Goal: Task Accomplishment & Management: Complete application form

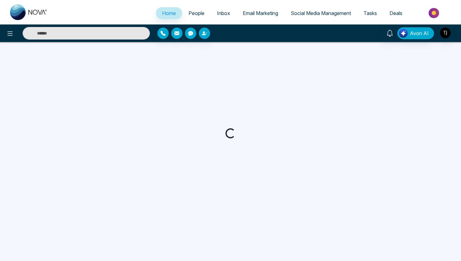
select select "*"
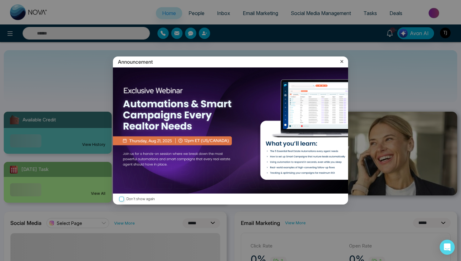
click at [343, 65] on div "Announcement" at bounding box center [230, 61] width 235 height 11
click at [343, 60] on icon at bounding box center [342, 61] width 6 height 6
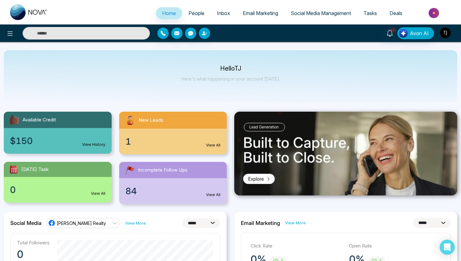
click at [443, 30] on img "button" at bounding box center [445, 33] width 11 height 11
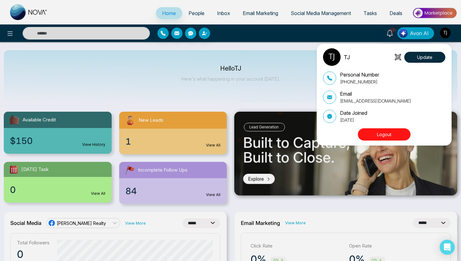
click at [378, 143] on div "TJ Update Personal Number +16472175256 Email tirstonjames@gmail.com Date Joined…" at bounding box center [384, 95] width 135 height 102
click at [378, 139] on button "Logout" at bounding box center [384, 134] width 53 height 12
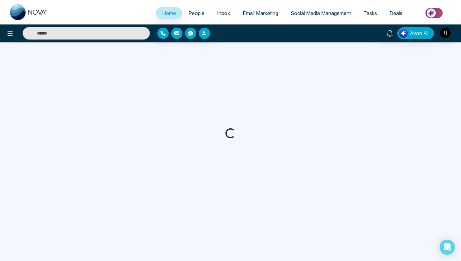
select select "*"
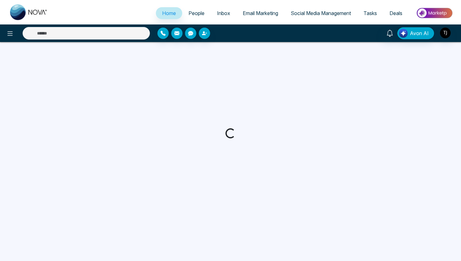
select select "*"
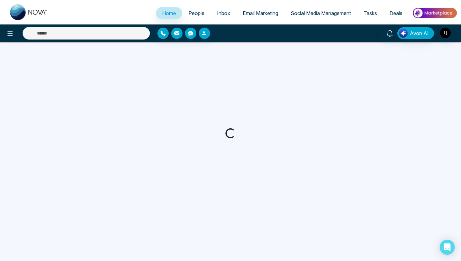
select select "*"
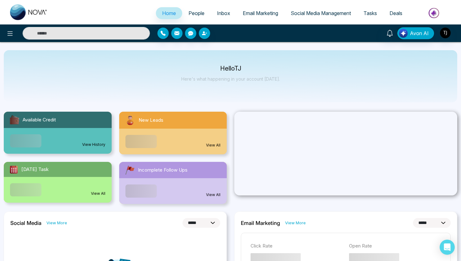
click at [189, 12] on span "People" at bounding box center [197, 13] width 16 height 6
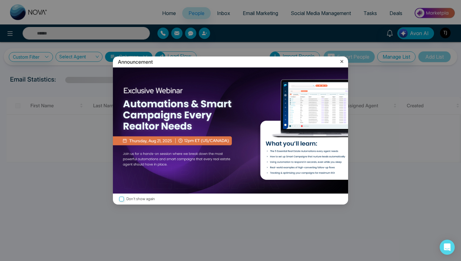
click at [342, 63] on icon at bounding box center [342, 61] width 6 height 6
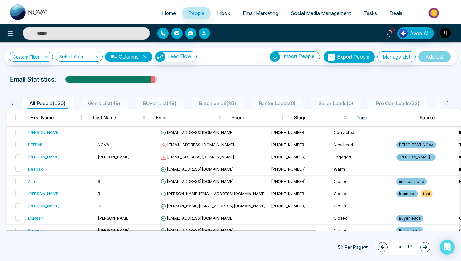
click at [205, 35] on icon "button" at bounding box center [204, 33] width 5 height 5
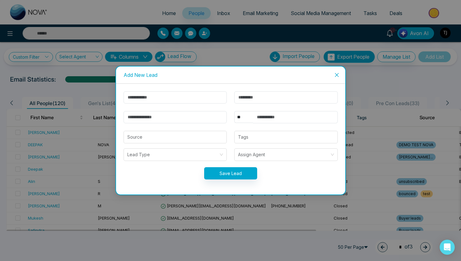
click at [335, 75] on icon "close" at bounding box center [336, 74] width 5 height 5
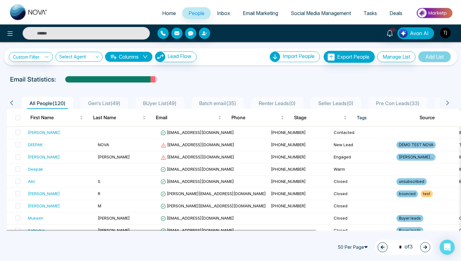
click at [162, 14] on span "Home" at bounding box center [169, 13] width 14 height 6
select select "*"
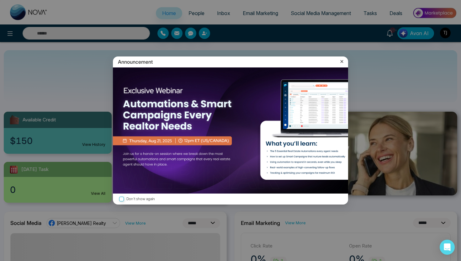
click at [342, 60] on icon at bounding box center [342, 61] width 6 height 6
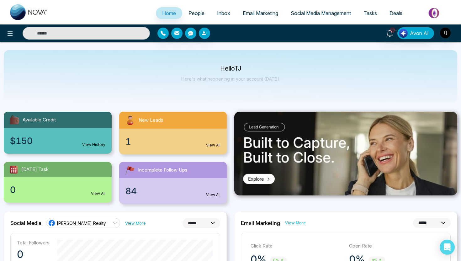
click at [192, 10] on span "People" at bounding box center [197, 13] width 16 height 6
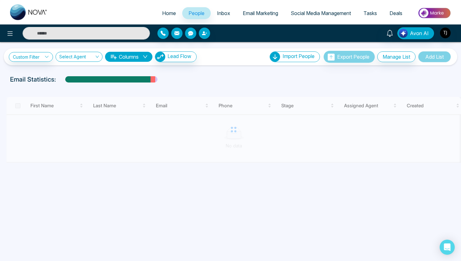
click at [436, 12] on img at bounding box center [434, 13] width 45 height 14
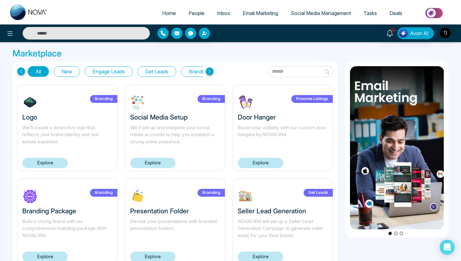
click at [158, 74] on button "Get Leads" at bounding box center [156, 71] width 39 height 11
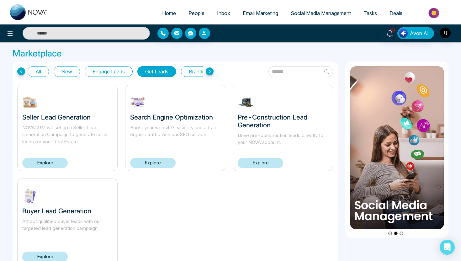
scroll to position [22, 0]
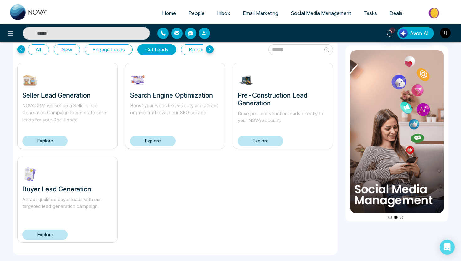
click at [50, 241] on div "Buyer Lead Generation Attract qualified buyer leads with our targeted lead gene…" at bounding box center [67, 200] width 100 height 86
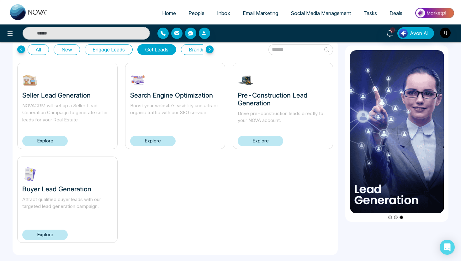
click at [52, 236] on link "Explore" at bounding box center [44, 235] width 45 height 10
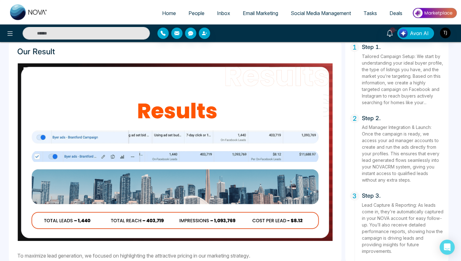
scroll to position [372, 0]
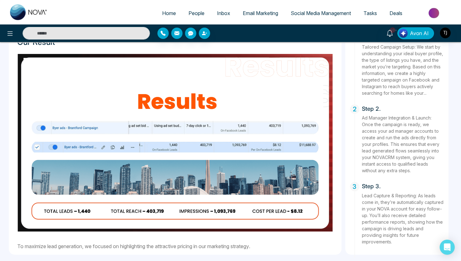
click at [192, 15] on span "People" at bounding box center [197, 13] width 16 height 6
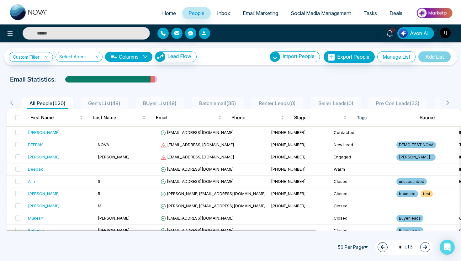
click at [207, 31] on button "button" at bounding box center [204, 33] width 11 height 11
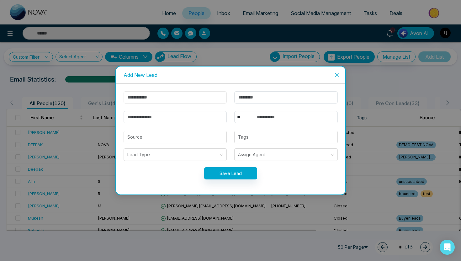
click at [162, 97] on input "text" at bounding box center [176, 97] width 104 height 12
type input "****"
click at [259, 97] on input "text" at bounding box center [286, 97] width 104 height 12
type input "*****"
click at [175, 120] on input "email" at bounding box center [176, 117] width 104 height 12
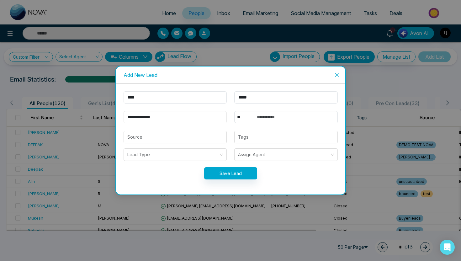
type input "**********"
click at [264, 112] on input "text" at bounding box center [295, 117] width 85 height 12
click at [283, 125] on form "**********" at bounding box center [231, 139] width 222 height 96
click at [279, 121] on input "text" at bounding box center [295, 117] width 85 height 12
type input "**********"
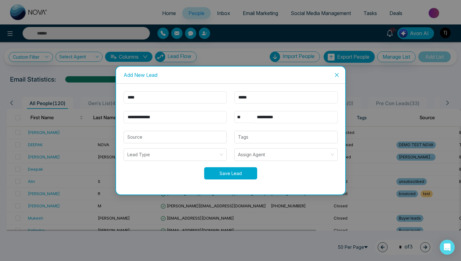
click at [233, 176] on button "Save Lead" at bounding box center [230, 173] width 53 height 12
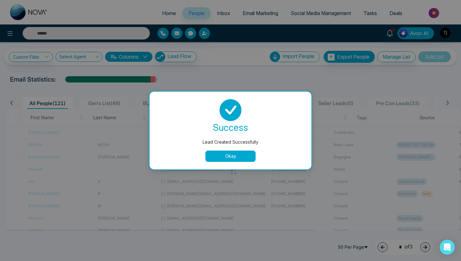
click at [223, 161] on button "Okay" at bounding box center [230, 156] width 50 height 11
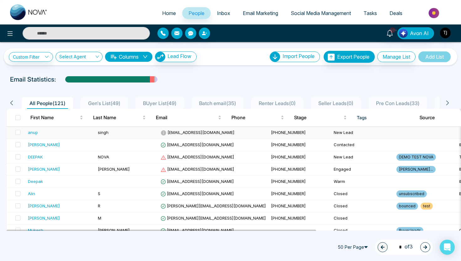
click at [221, 135] on td "anup@gmail.com" at bounding box center [213, 133] width 110 height 12
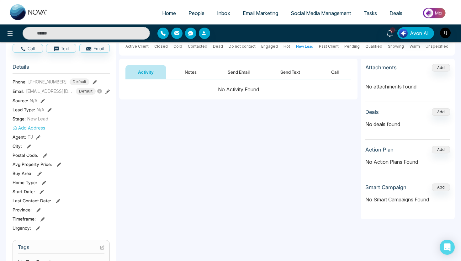
scroll to position [61, 0]
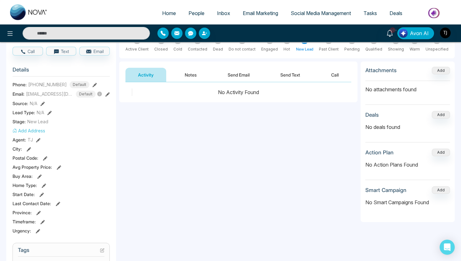
click at [199, 73] on button "Notes" at bounding box center [190, 75] width 37 height 14
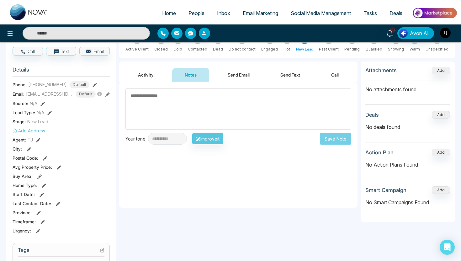
click at [249, 73] on button "Send Email" at bounding box center [238, 75] width 47 height 14
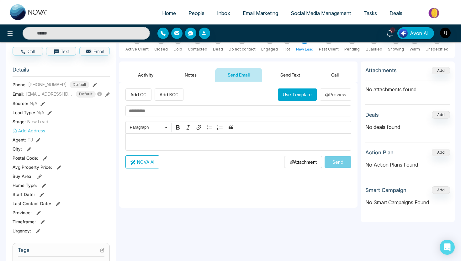
click at [296, 70] on button "Send Text" at bounding box center [290, 75] width 45 height 14
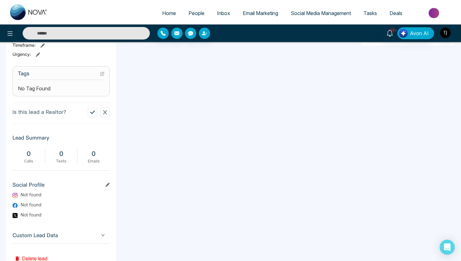
scroll to position [231, 0]
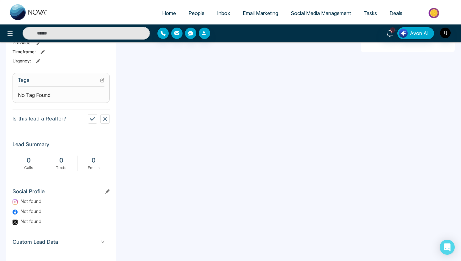
click at [105, 81] on section "Tags No Tag Found" at bounding box center [61, 88] width 97 height 30
click at [104, 79] on icon at bounding box center [102, 80] width 4 height 4
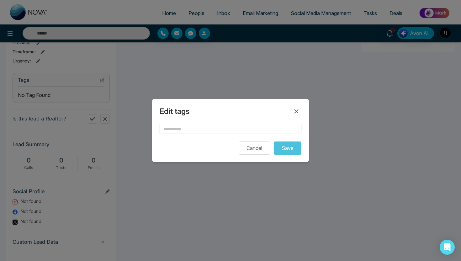
click at [197, 124] on input "text" at bounding box center [231, 129] width 142 height 10
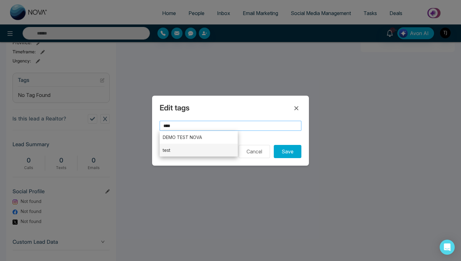
type input "****"
click at [204, 150] on li "test" at bounding box center [199, 150] width 78 height 13
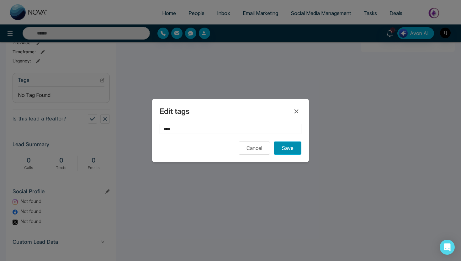
click at [290, 145] on button "Save" at bounding box center [288, 147] width 28 height 13
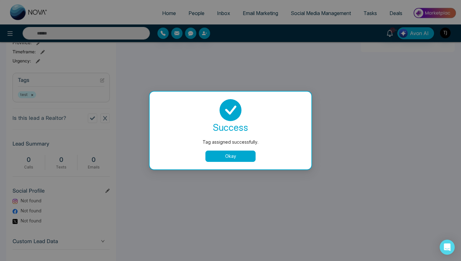
click at [232, 163] on div "success Tag assigned successfully. Okay" at bounding box center [231, 131] width 162 height 78
click at [232, 158] on button "Okay" at bounding box center [230, 156] width 50 height 11
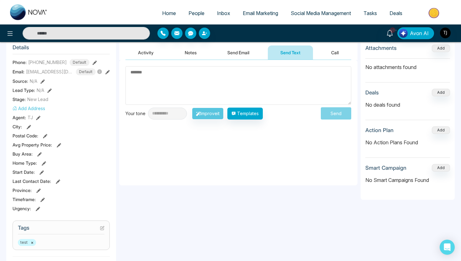
scroll to position [0, 0]
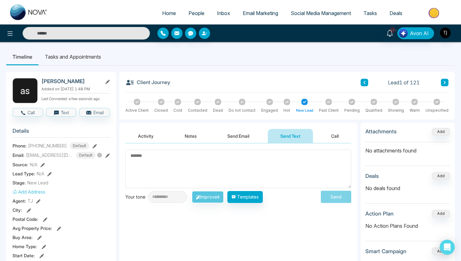
click at [175, 135] on button "Notes" at bounding box center [190, 136] width 37 height 14
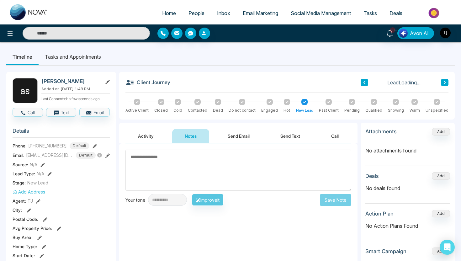
click at [250, 133] on button "Send Email" at bounding box center [238, 136] width 47 height 14
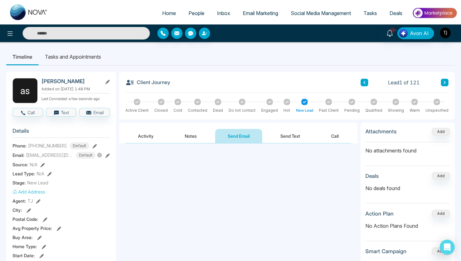
click at [291, 138] on button "Send Text" at bounding box center [290, 136] width 45 height 14
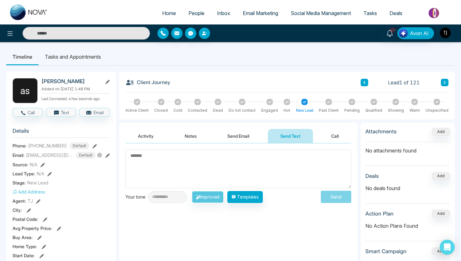
click at [176, 100] on div at bounding box center [178, 102] width 6 height 6
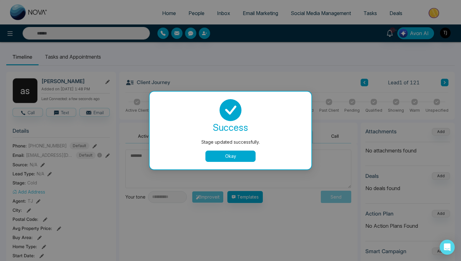
click at [244, 149] on div "success Stage updated successfully. Okay" at bounding box center [230, 130] width 147 height 63
click at [241, 155] on button "Okay" at bounding box center [230, 156] width 50 height 11
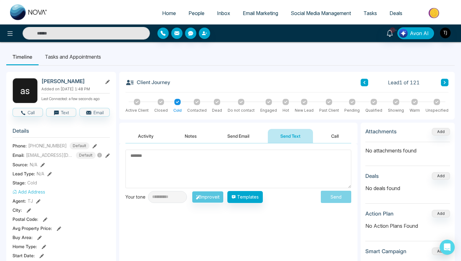
click at [78, 58] on li "Tasks and Appointments" at bounding box center [73, 56] width 69 height 17
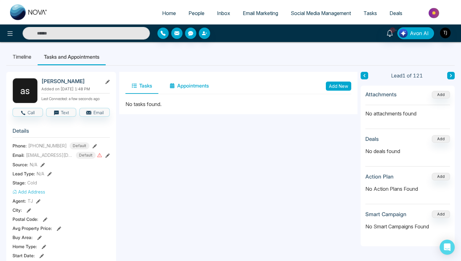
click at [194, 84] on button "Appointments" at bounding box center [189, 86] width 52 height 16
click at [153, 82] on button "Tasks" at bounding box center [141, 86] width 33 height 16
click at [197, 12] on span "People" at bounding box center [197, 13] width 16 height 6
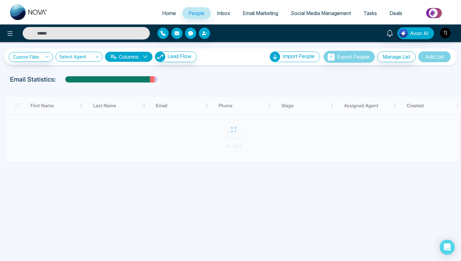
click at [255, 11] on span "Email Marketing" at bounding box center [260, 13] width 35 height 6
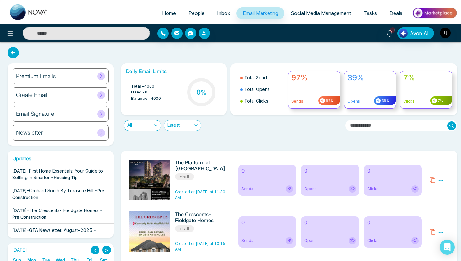
click at [85, 94] on div "Create Email" at bounding box center [61, 95] width 96 height 16
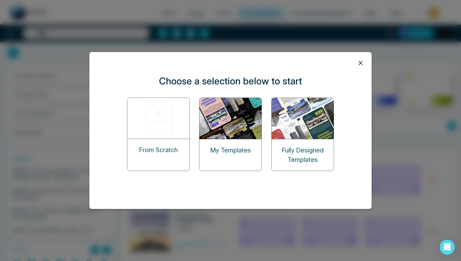
click at [150, 120] on img at bounding box center [158, 118] width 63 height 41
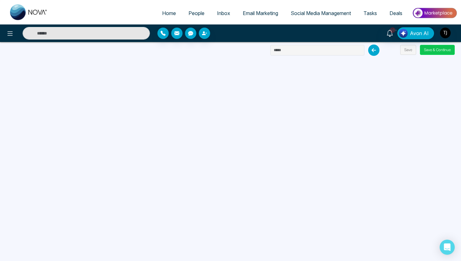
click at [432, 48] on button "Save & Continue" at bounding box center [437, 50] width 35 height 10
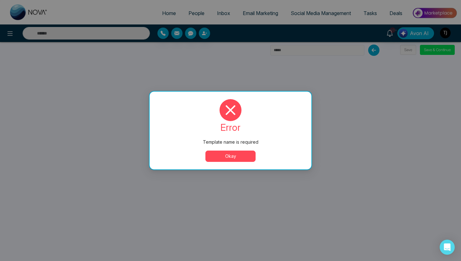
click at [240, 159] on button "Okay" at bounding box center [230, 156] width 50 height 11
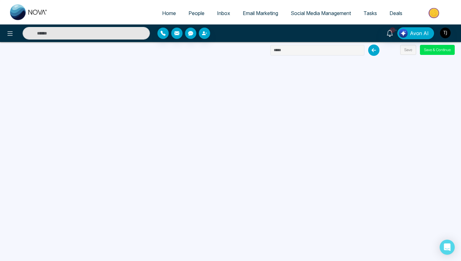
click at [376, 47] on icon at bounding box center [373, 50] width 11 height 11
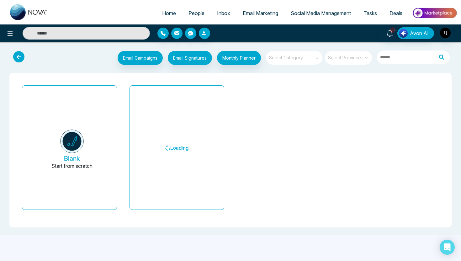
click at [257, 11] on span "Email Marketing" at bounding box center [260, 13] width 35 height 6
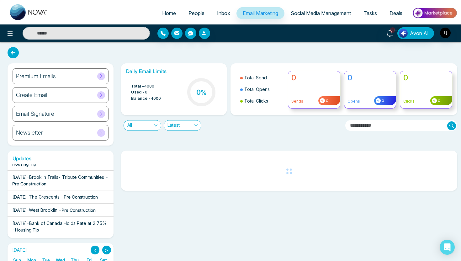
click at [136, 125] on span "All" at bounding box center [142, 125] width 30 height 10
click at [136, 160] on div "Sent" at bounding box center [142, 158] width 30 height 7
click at [141, 125] on span "Sent" at bounding box center [142, 125] width 30 height 10
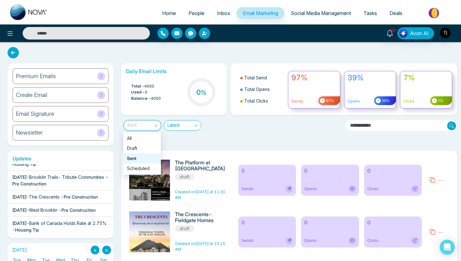
click at [136, 160] on div "Sent" at bounding box center [142, 158] width 30 height 7
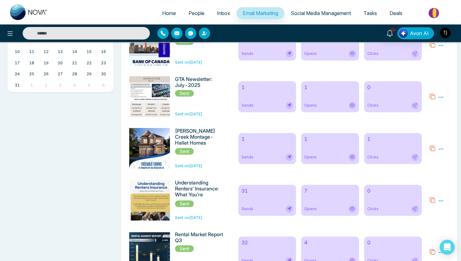
scroll to position [258, 0]
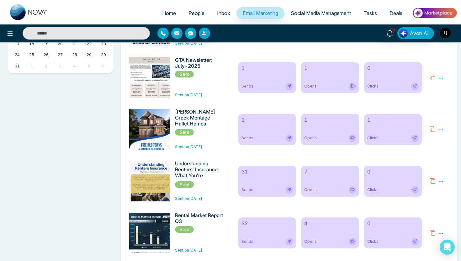
click at [264, 128] on div "1 Sends" at bounding box center [267, 129] width 58 height 31
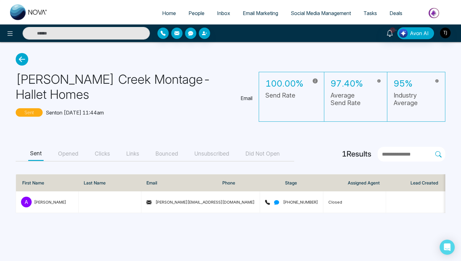
click at [64, 149] on button "Opened" at bounding box center [68, 154] width 24 height 14
click at [112, 145] on main "Joshua Creek Montage-Hallet Homes Email Sent Sent on Jul 29, 2025 at 11:44am 10…" at bounding box center [230, 133] width 461 height 182
click at [99, 157] on button "Clicks" at bounding box center [102, 154] width 19 height 14
click at [246, 14] on span "Email Marketing" at bounding box center [260, 13] width 35 height 6
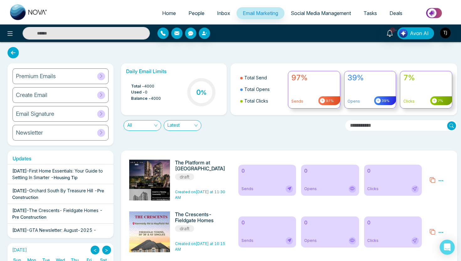
click at [313, 9] on link "Social Media Management" at bounding box center [321, 13] width 73 height 12
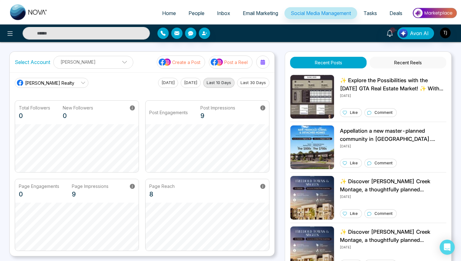
click at [181, 62] on p "Create a Post" at bounding box center [186, 62] width 28 height 7
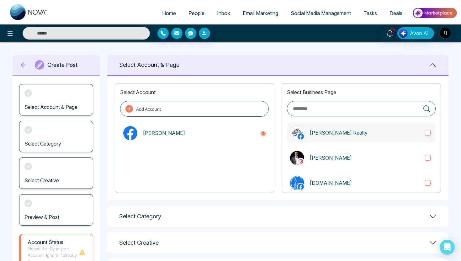
click at [325, 133] on p "Triston James Realty" at bounding box center [365, 133] width 110 height 8
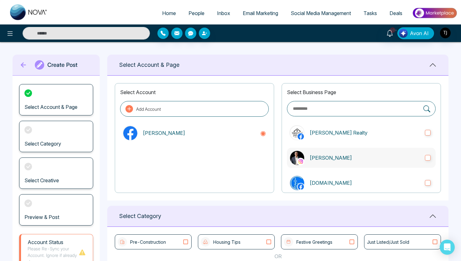
click at [322, 163] on label "Triston James" at bounding box center [361, 158] width 149 height 20
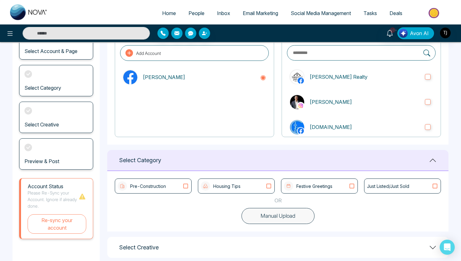
scroll to position [91, 0]
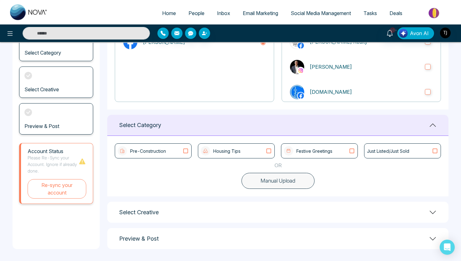
click at [267, 182] on button "Manual Upload" at bounding box center [278, 181] width 73 height 16
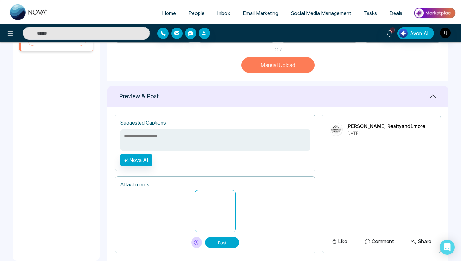
scroll to position [218, 0]
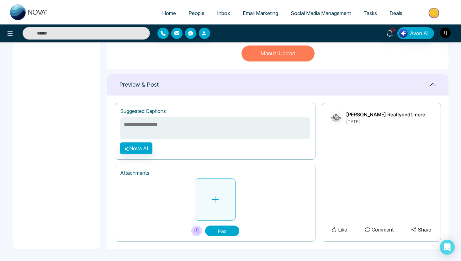
click at [208, 202] on button at bounding box center [215, 200] width 41 height 42
click at [398, 13] on span "Deals" at bounding box center [396, 13] width 13 height 6
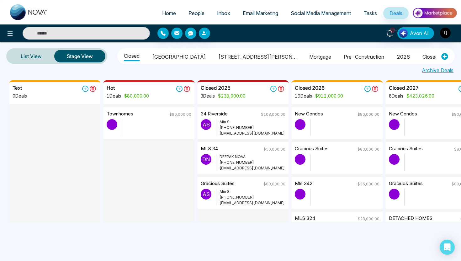
click at [309, 57] on li "Mortgage" at bounding box center [320, 56] width 22 height 11
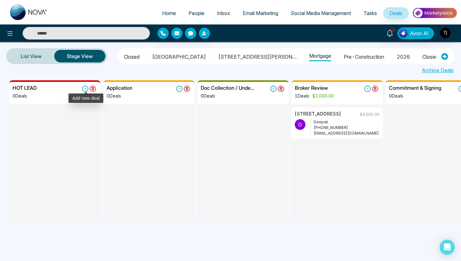
click at [84, 89] on icon at bounding box center [85, 89] width 6 height 6
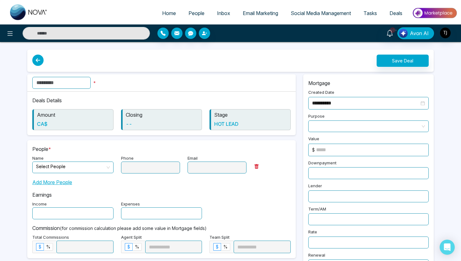
click at [79, 81] on input "text" at bounding box center [61, 83] width 58 height 12
type input "*"
type input "****"
click at [69, 169] on input "search" at bounding box center [70, 166] width 69 height 9
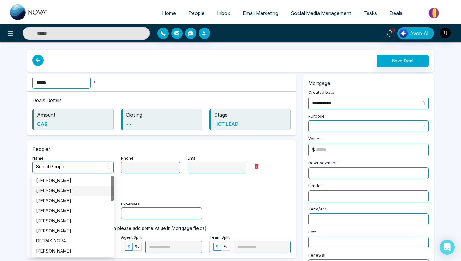
click at [69, 192] on div "Aditya Kumar" at bounding box center [73, 190] width 74 height 7
type input "**********"
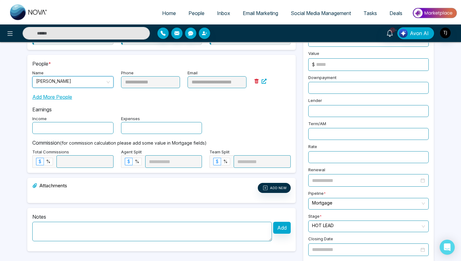
scroll to position [87, 0]
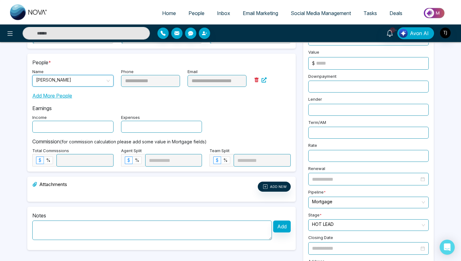
click at [75, 88] on div "Add More People" at bounding box center [161, 93] width 258 height 13
click at [75, 83] on span "Aditya Kumar" at bounding box center [73, 80] width 74 height 11
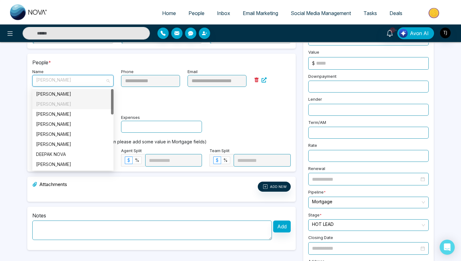
click at [68, 99] on div "Aditya Kumar" at bounding box center [72, 104] width 81 height 10
click at [66, 95] on div "anup singh" at bounding box center [73, 94] width 74 height 7
type input "**********"
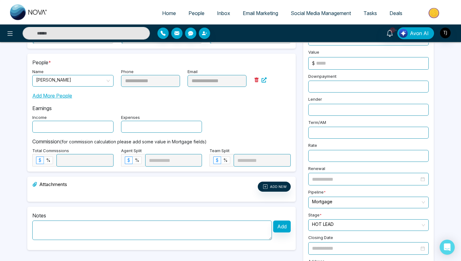
click at [62, 130] on input "text" at bounding box center [72, 127] width 81 height 12
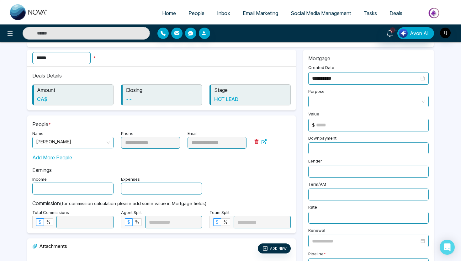
scroll to position [25, 0]
click at [354, 100] on span at bounding box center [368, 101] width 113 height 11
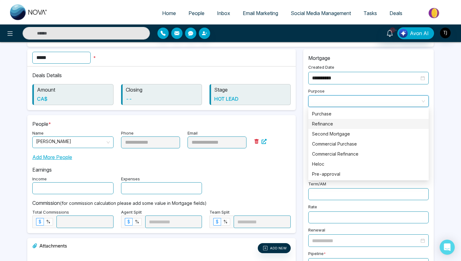
click at [340, 115] on div "Purchase" at bounding box center [368, 113] width 113 height 7
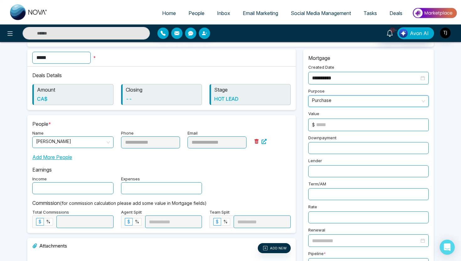
click at [336, 126] on input at bounding box center [372, 125] width 112 height 12
type input "******"
click at [320, 149] on input "text" at bounding box center [368, 148] width 120 height 12
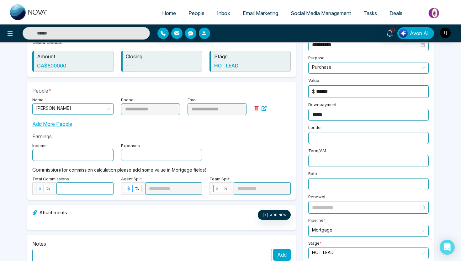
scroll to position [0, 0]
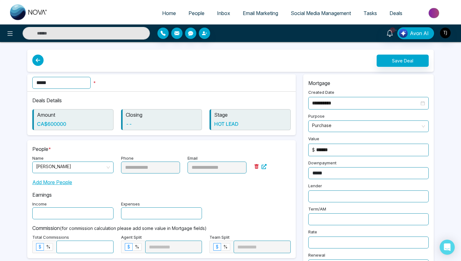
type input "*****"
click at [396, 61] on button "Save Deal" at bounding box center [403, 61] width 52 height 12
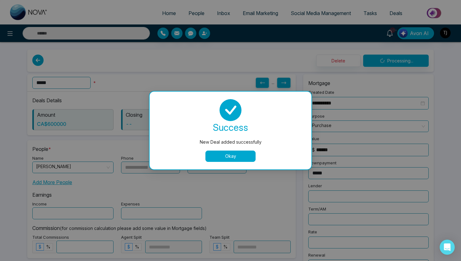
click at [243, 158] on button "Okay" at bounding box center [230, 156] width 50 height 11
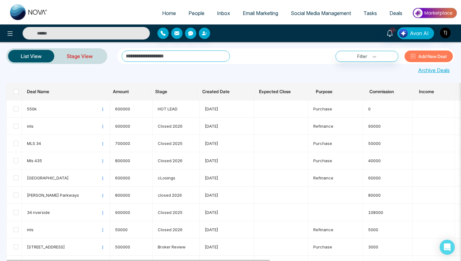
click at [77, 58] on link "Stage View" at bounding box center [79, 56] width 51 height 15
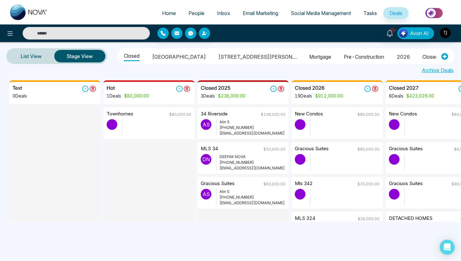
click at [309, 57] on li "Mortgage" at bounding box center [320, 56] width 22 height 11
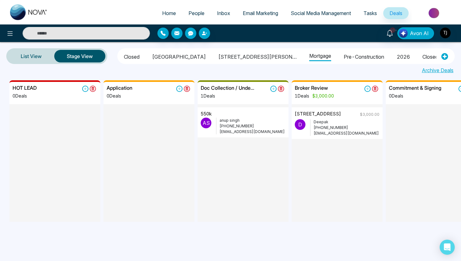
click at [210, 122] on p "a s" at bounding box center [206, 123] width 11 height 11
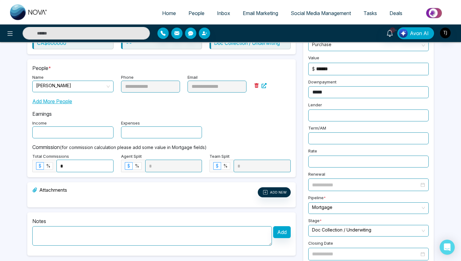
scroll to position [83, 0]
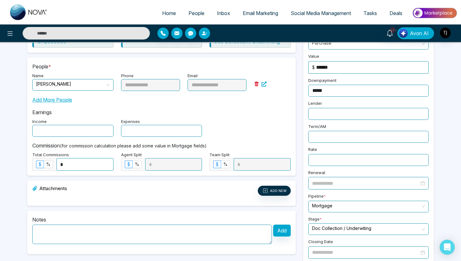
click at [89, 168] on input "*" at bounding box center [85, 164] width 56 height 12
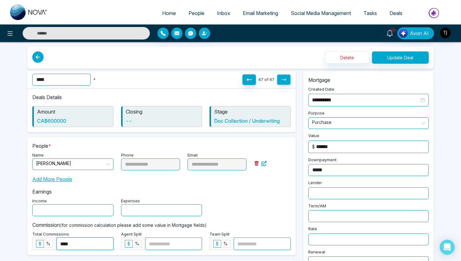
scroll to position [0, 0]
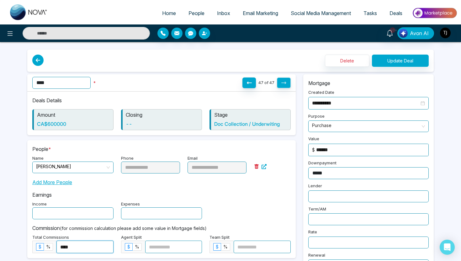
type input "****"
click at [396, 56] on button "Update Deal" at bounding box center [400, 61] width 57 height 12
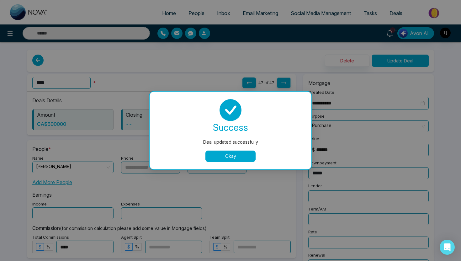
type input "*"
click at [226, 155] on button "Okay" at bounding box center [230, 156] width 50 height 11
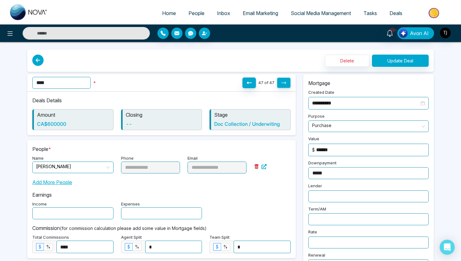
click at [35, 60] on icon at bounding box center [37, 60] width 11 height 11
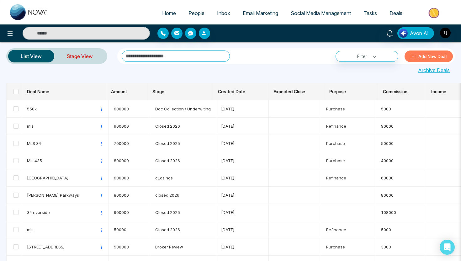
click at [87, 58] on link "Stage View" at bounding box center [79, 56] width 51 height 15
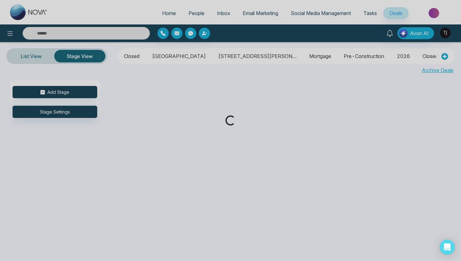
click at [275, 55] on div "Loading..." at bounding box center [230, 130] width 461 height 261
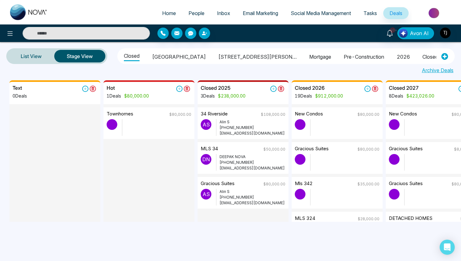
click at [309, 55] on li "Mortgage" at bounding box center [320, 56] width 22 height 11
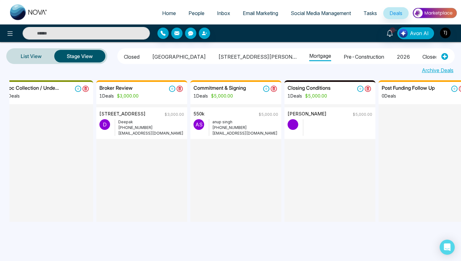
scroll to position [0, 201]
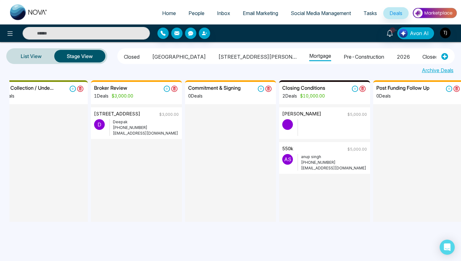
click at [196, 16] on span "People" at bounding box center [197, 13] width 16 height 6
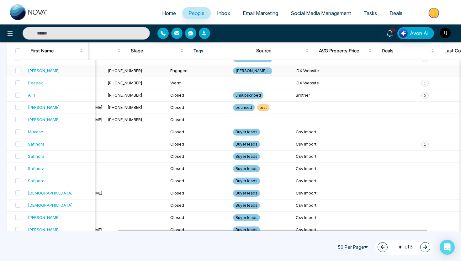
scroll to position [112, 0]
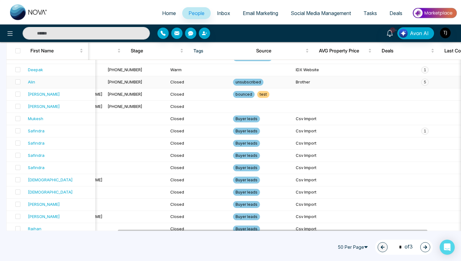
click at [421, 83] on span "5" at bounding box center [425, 82] width 8 height 7
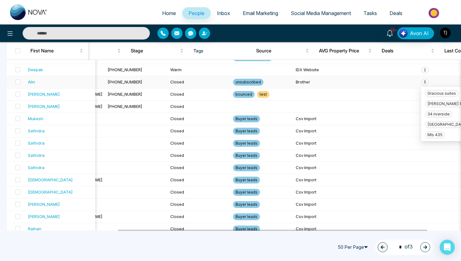
click at [25, 82] on td at bounding box center [16, 82] width 19 height 12
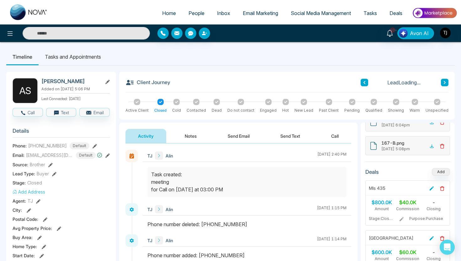
scroll to position [38, 0]
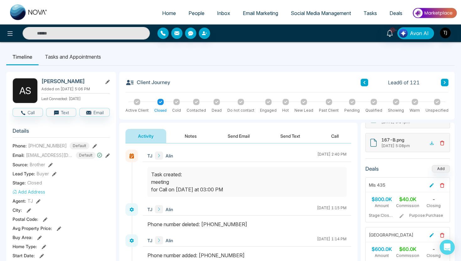
click at [192, 138] on button "Notes" at bounding box center [190, 136] width 37 height 14
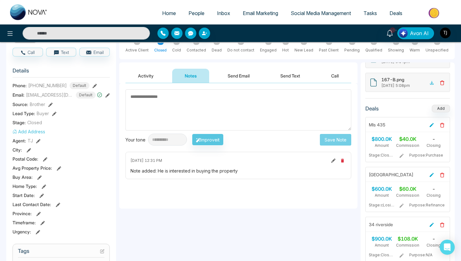
scroll to position [62, 0]
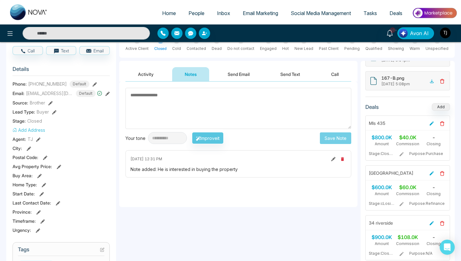
click at [163, 16] on span "Home" at bounding box center [169, 13] width 14 height 6
select select "*"
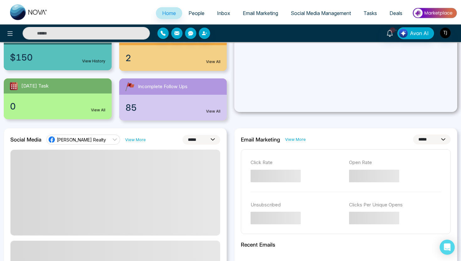
scroll to position [67, 0]
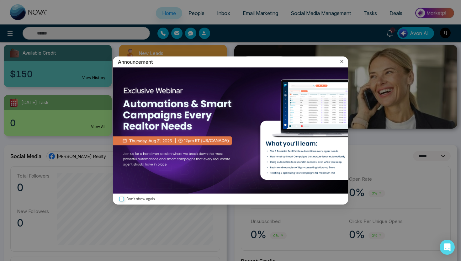
click at [342, 61] on icon at bounding box center [342, 61] width 6 height 6
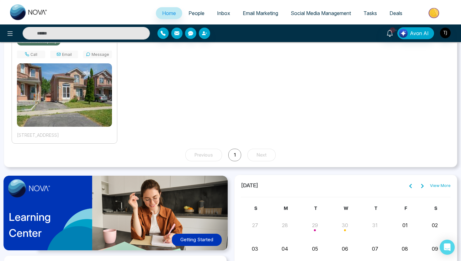
scroll to position [676, 0]
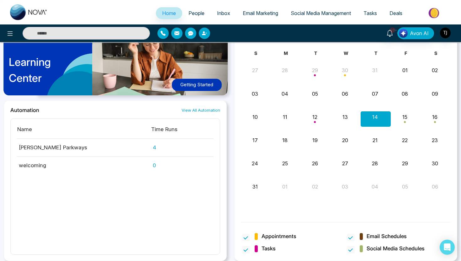
click at [324, 16] on link "Social Media Management" at bounding box center [321, 13] width 73 height 12
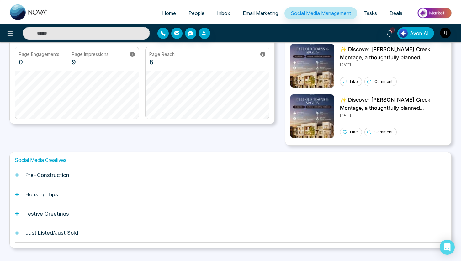
scroll to position [144, 0]
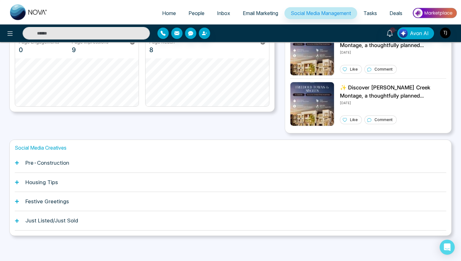
click at [74, 161] on div "Pre-Construction" at bounding box center [231, 162] width 432 height 19
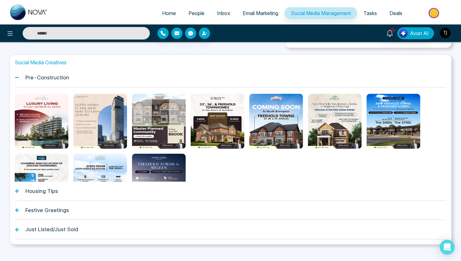
scroll to position [238, 0]
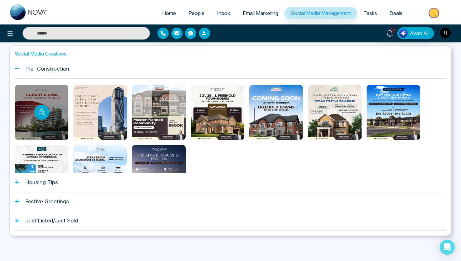
click at [55, 102] on div at bounding box center [42, 112] width 54 height 55
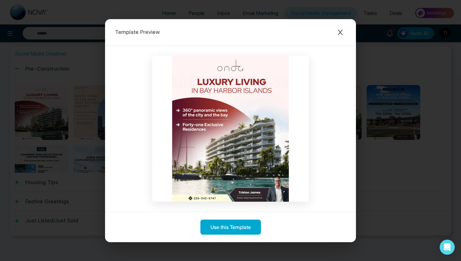
click at [234, 237] on div "Use this Template" at bounding box center [230, 227] width 251 height 30
click at [234, 230] on button "Use this Template" at bounding box center [230, 226] width 61 height 15
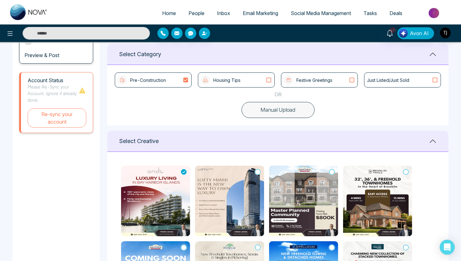
scroll to position [297, 0]
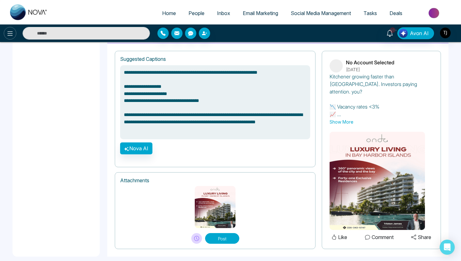
click at [11, 39] on button at bounding box center [10, 33] width 13 height 13
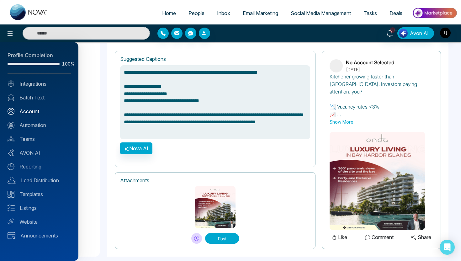
type textarea "**********"
click at [39, 124] on link "Automation" at bounding box center [39, 125] width 63 height 8
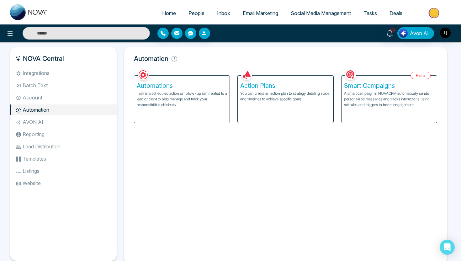
click at [246, 88] on h5 "Action Plans" at bounding box center [285, 86] width 90 height 8
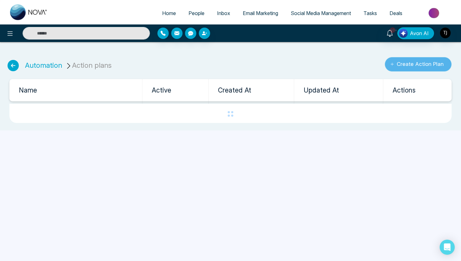
click at [422, 64] on button "Create Action Plan" at bounding box center [418, 64] width 67 height 14
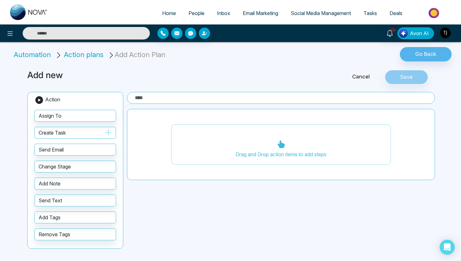
click at [66, 133] on button "Create Task" at bounding box center [76, 133] width 82 height 12
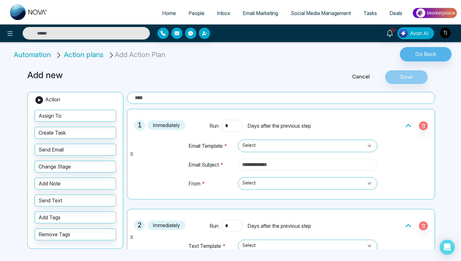
click at [269, 160] on input "text" at bounding box center [307, 165] width 139 height 12
click at [258, 220] on div "Run * Days after the previous step" at bounding box center [281, 226] width 143 height 12
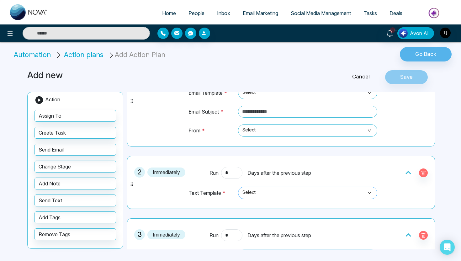
scroll to position [65, 0]
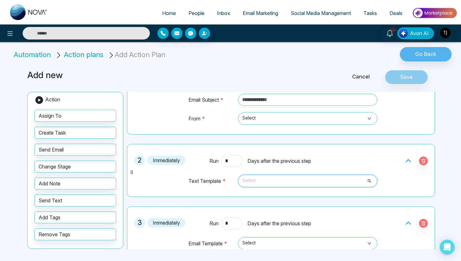
click at [270, 175] on input "search" at bounding box center [305, 179] width 127 height 9
click at [184, 128] on div "Email Template * Select Email Subject * From * Select" at bounding box center [281, 99] width 201 height 64
click at [429, 10] on img at bounding box center [434, 13] width 45 height 14
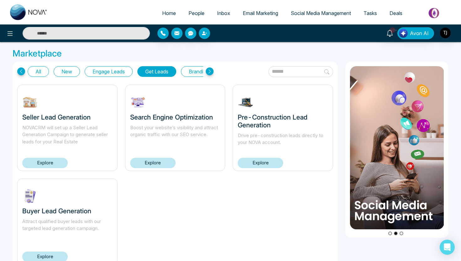
click at [260, 163] on link "Explore" at bounding box center [260, 163] width 45 height 10
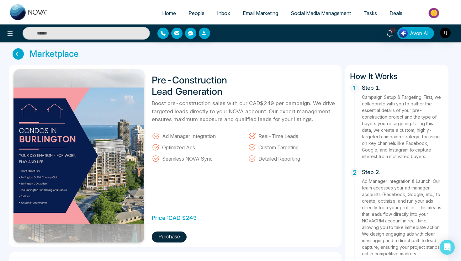
click at [165, 8] on link "Home" at bounding box center [169, 13] width 26 height 12
select select "*"
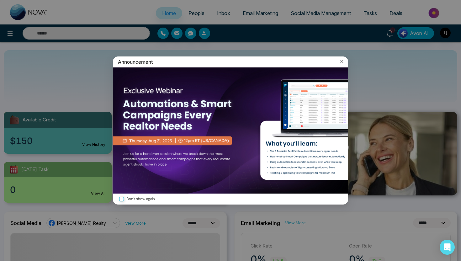
click at [338, 64] on div "Announcement" at bounding box center [230, 61] width 235 height 11
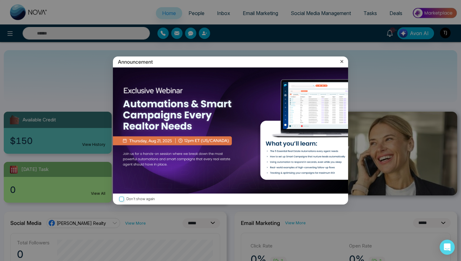
click at [347, 60] on div "Announcement" at bounding box center [230, 61] width 235 height 11
click at [344, 60] on icon at bounding box center [342, 61] width 6 height 6
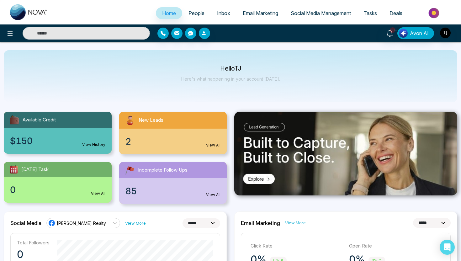
click at [428, 20] on img at bounding box center [434, 13] width 45 height 14
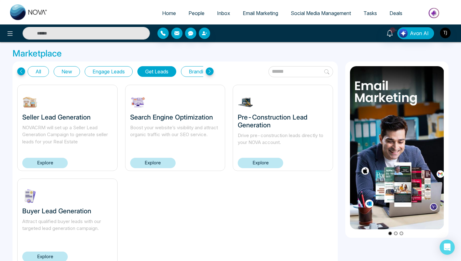
scroll to position [22, 0]
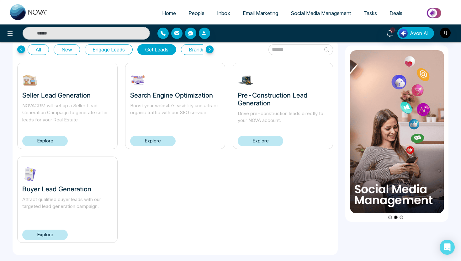
click at [49, 230] on link "Explore" at bounding box center [44, 235] width 45 height 10
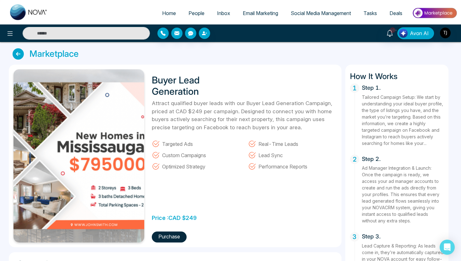
click at [168, 238] on button "Purchase" at bounding box center [169, 237] width 35 height 11
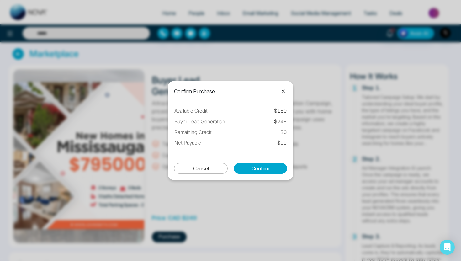
click at [286, 89] on icon at bounding box center [284, 92] width 8 height 8
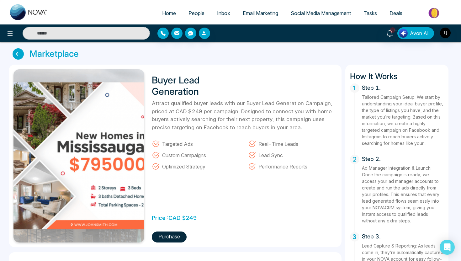
click at [163, 10] on span "Home" at bounding box center [169, 13] width 14 height 6
select select "*"
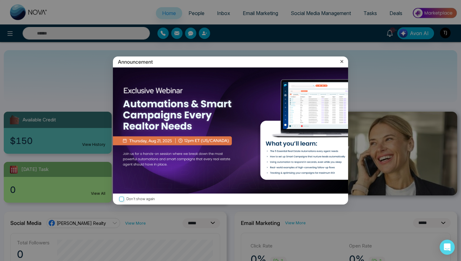
click at [344, 61] on icon at bounding box center [342, 61] width 6 height 6
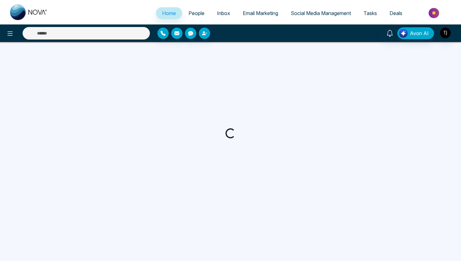
select select "*"
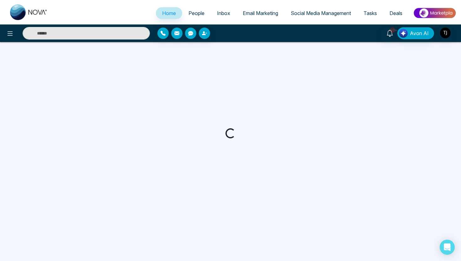
select select "*"
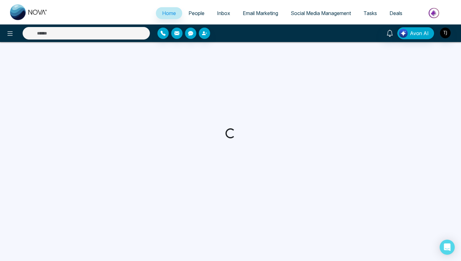
click at [191, 14] on span "People" at bounding box center [197, 13] width 16 height 6
select select "*"
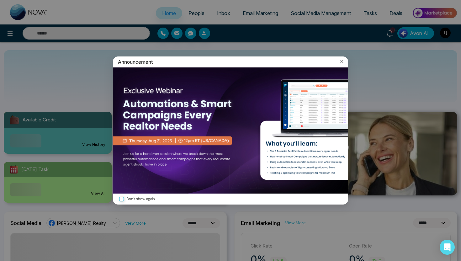
click at [341, 59] on icon at bounding box center [342, 61] width 6 height 6
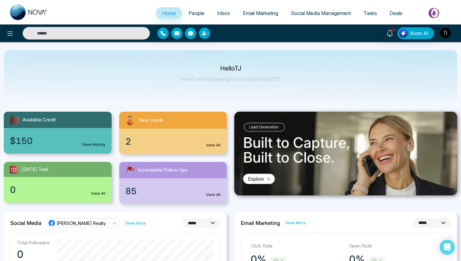
click at [444, 38] on button "button" at bounding box center [445, 32] width 11 height 11
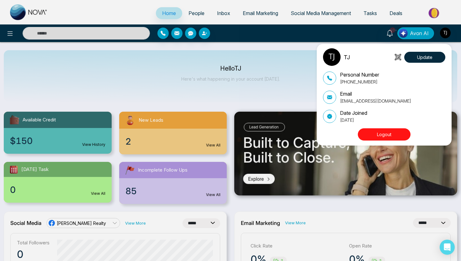
click at [376, 135] on button "Logout" at bounding box center [384, 134] width 53 height 12
